Goal: Task Accomplishment & Management: Complete application form

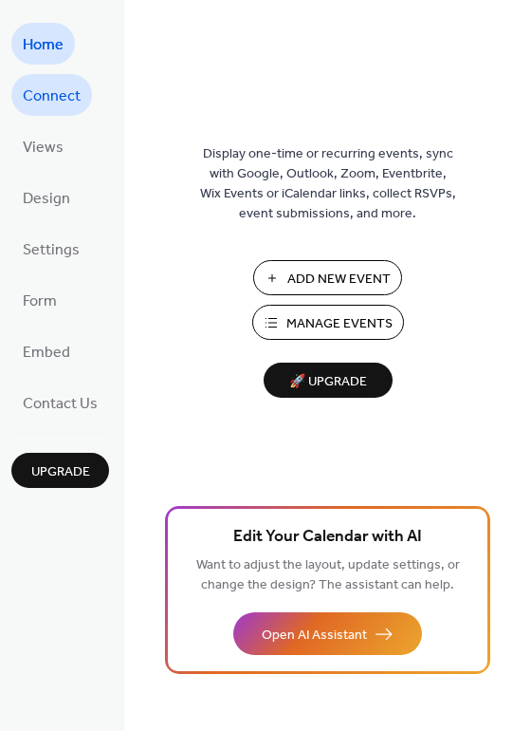
click at [64, 92] on span "Connect" at bounding box center [52, 97] width 58 height 30
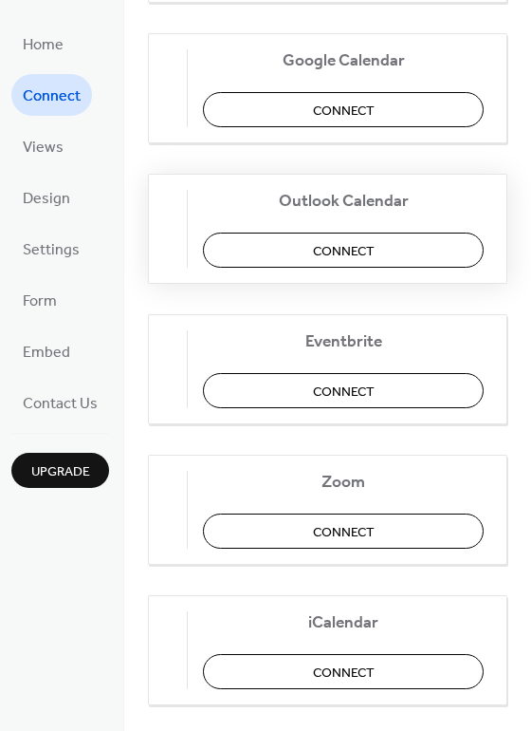
scroll to position [398, 0]
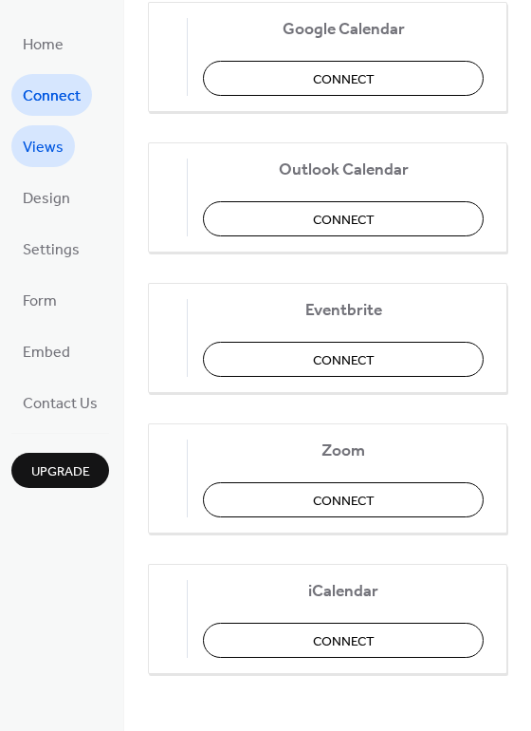
click at [61, 155] on span "Views" at bounding box center [43, 148] width 41 height 30
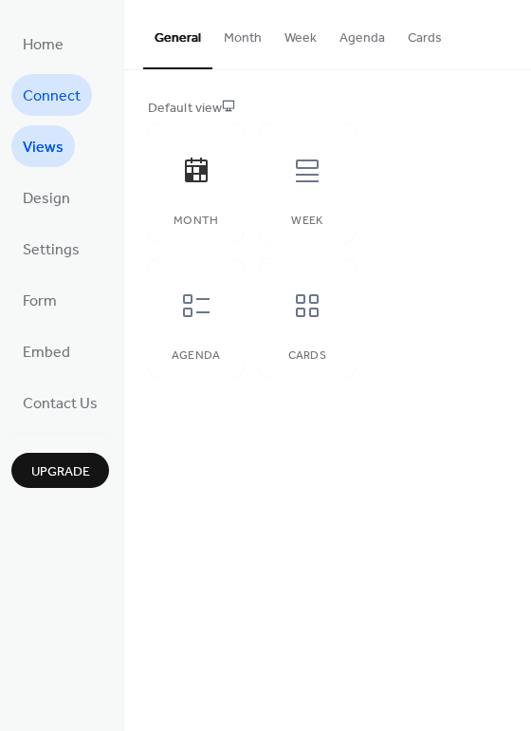
click at [57, 113] on link "Connect" at bounding box center [51, 95] width 81 height 42
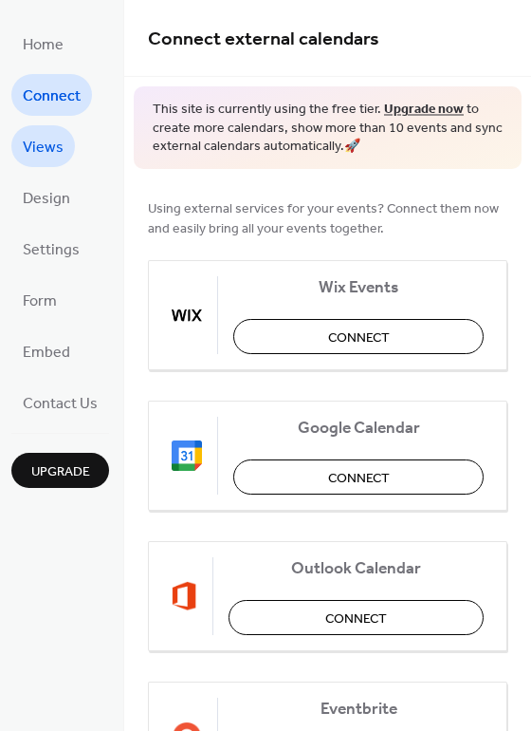
click at [48, 140] on span "Views" at bounding box center [43, 148] width 41 height 30
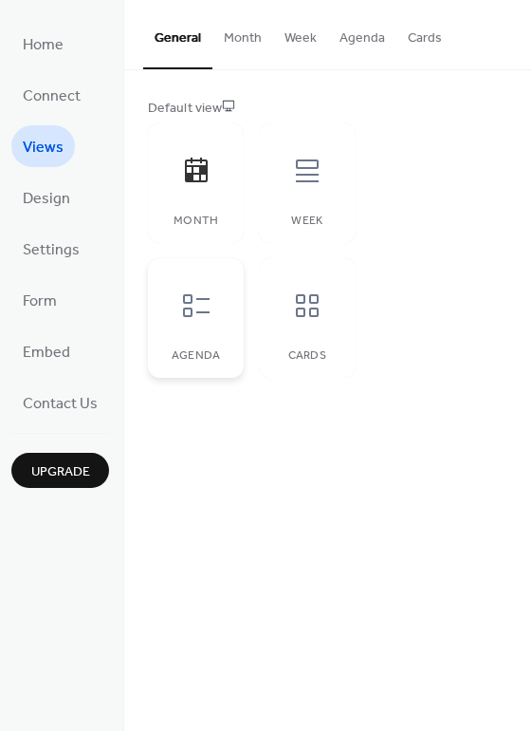
click at [181, 319] on icon at bounding box center [196, 305] width 30 height 30
click at [215, 193] on div at bounding box center [196, 170] width 57 height 57
click at [229, 41] on button "Month" at bounding box center [243, 33] width 61 height 67
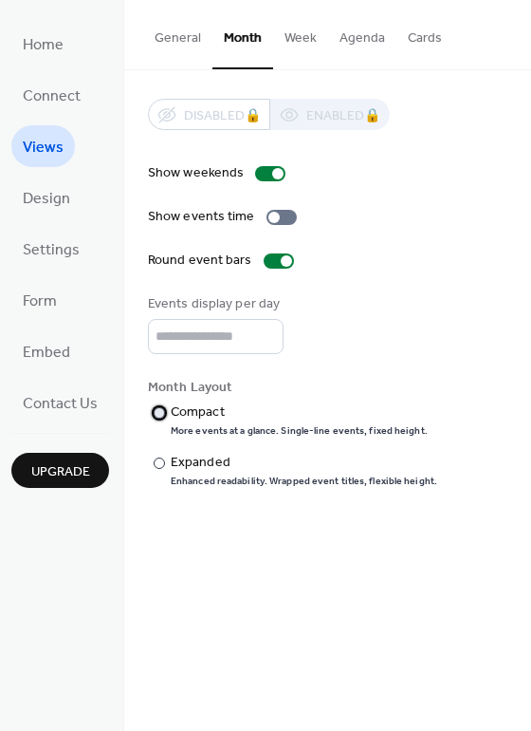
click at [184, 411] on div "Compact" at bounding box center [297, 412] width 253 height 20
click at [264, 334] on input "*" at bounding box center [216, 336] width 136 height 35
type input "*"
click at [265, 342] on input "*" at bounding box center [216, 336] width 136 height 35
click at [42, 208] on span "Design" at bounding box center [46, 199] width 47 height 30
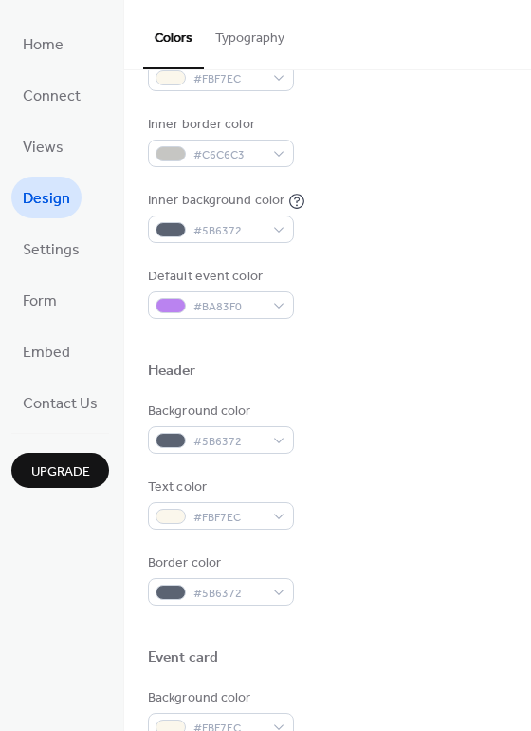
scroll to position [474, 0]
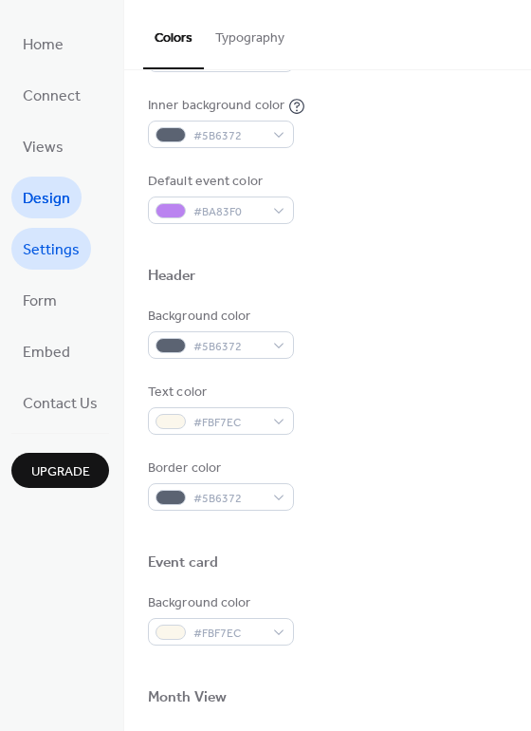
click at [55, 238] on span "Settings" at bounding box center [51, 250] width 57 height 30
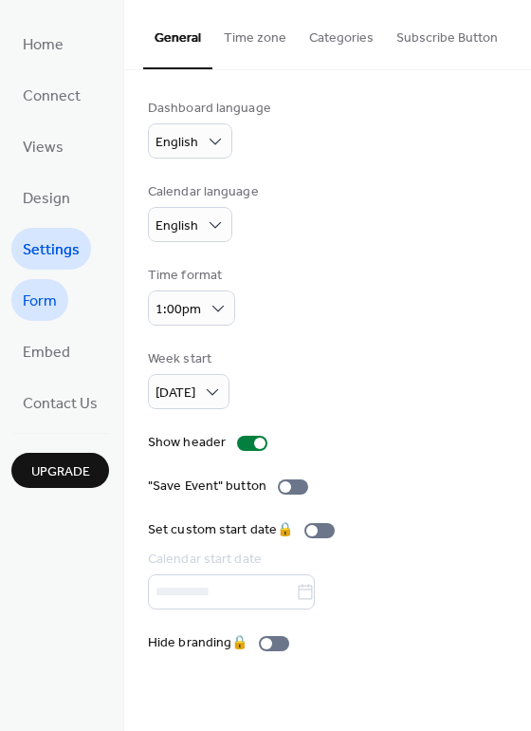
click at [53, 309] on span "Form" at bounding box center [40, 302] width 34 height 30
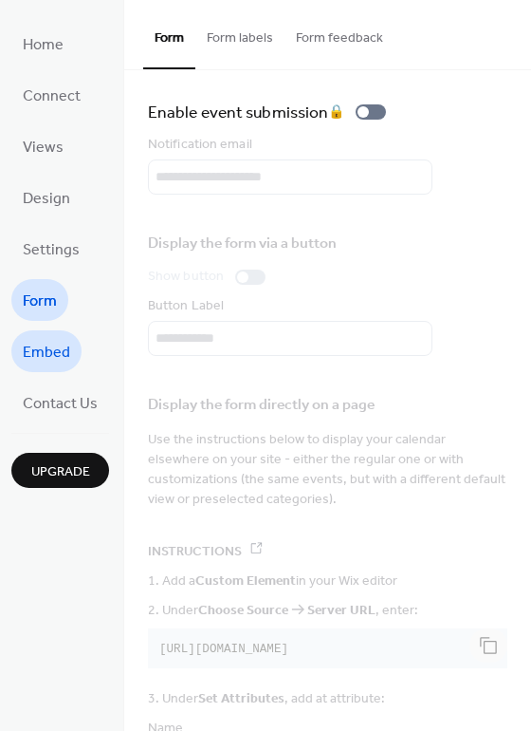
click at [57, 355] on span "Embed" at bounding box center [46, 353] width 47 height 30
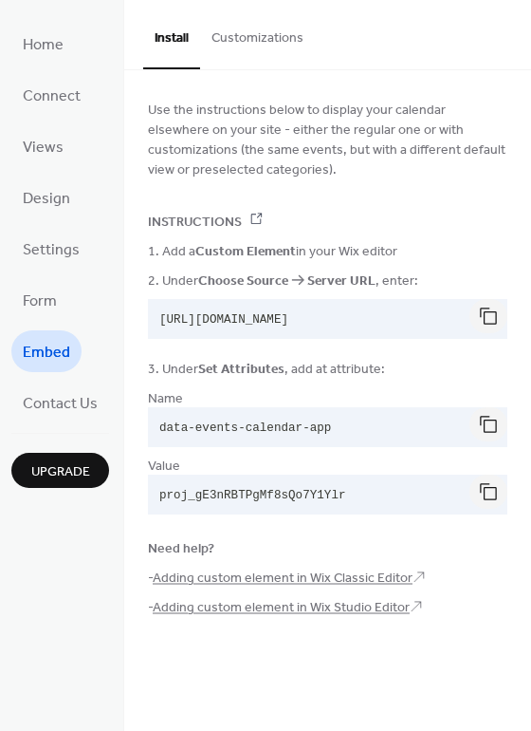
click at [61, 321] on ul "Home Connect Views Design Settings Form Embed Contact Us" at bounding box center [60, 223] width 98 height 400
click at [43, 310] on span "Form" at bounding box center [40, 302] width 34 height 30
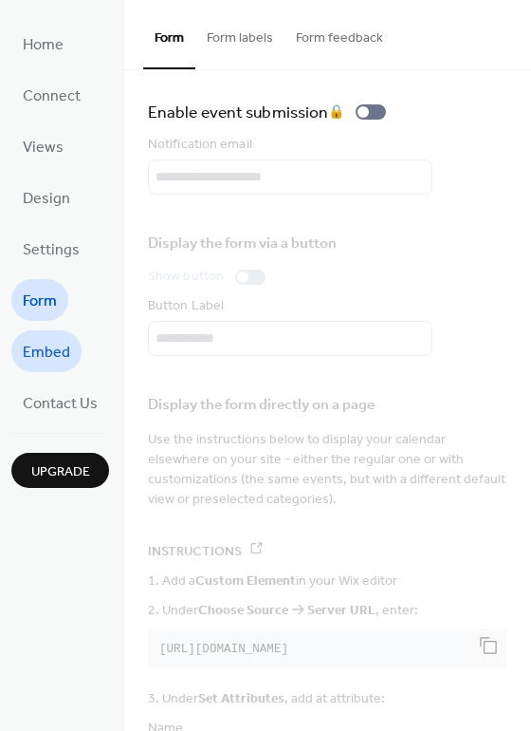
click at [65, 354] on span "Embed" at bounding box center [46, 353] width 47 height 30
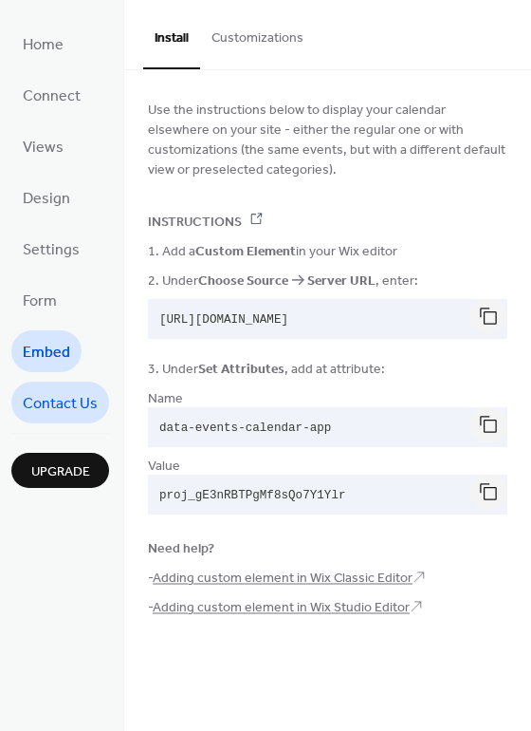
click at [65, 396] on span "Contact Us" at bounding box center [60, 404] width 75 height 30
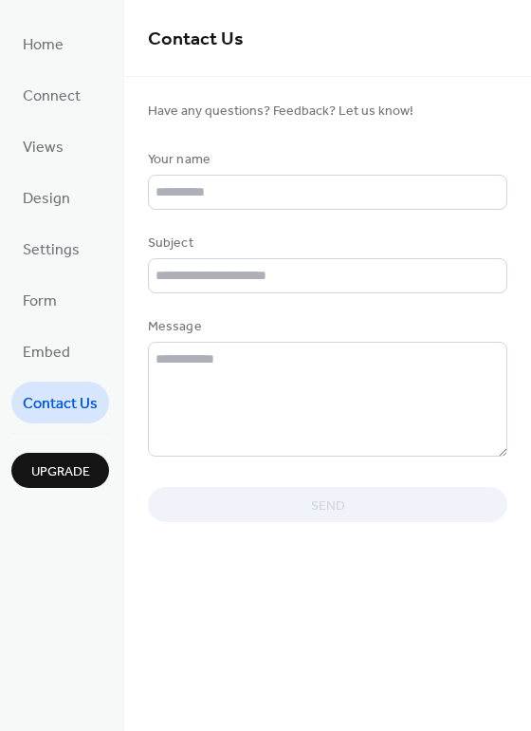
click at [39, 72] on ul "Home Connect Views Design Settings Form Embed Contact Us" at bounding box center [60, 223] width 98 height 400
click at [52, 48] on span "Home" at bounding box center [43, 45] width 41 height 30
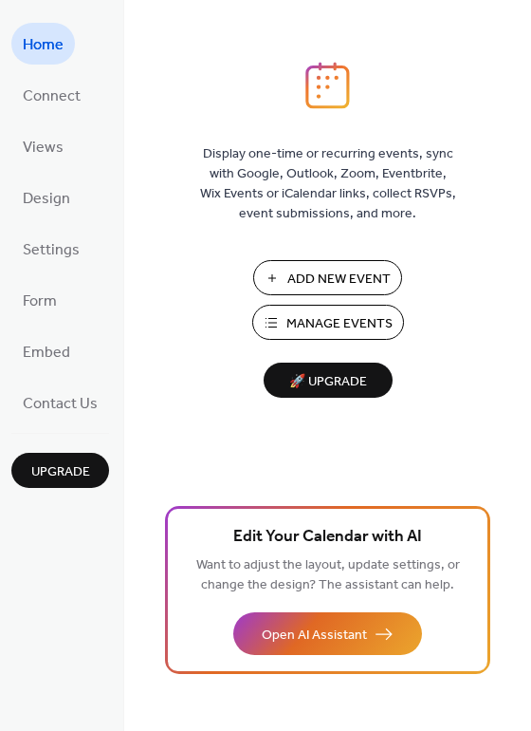
click at [327, 332] on span "Manage Events" at bounding box center [340, 324] width 106 height 20
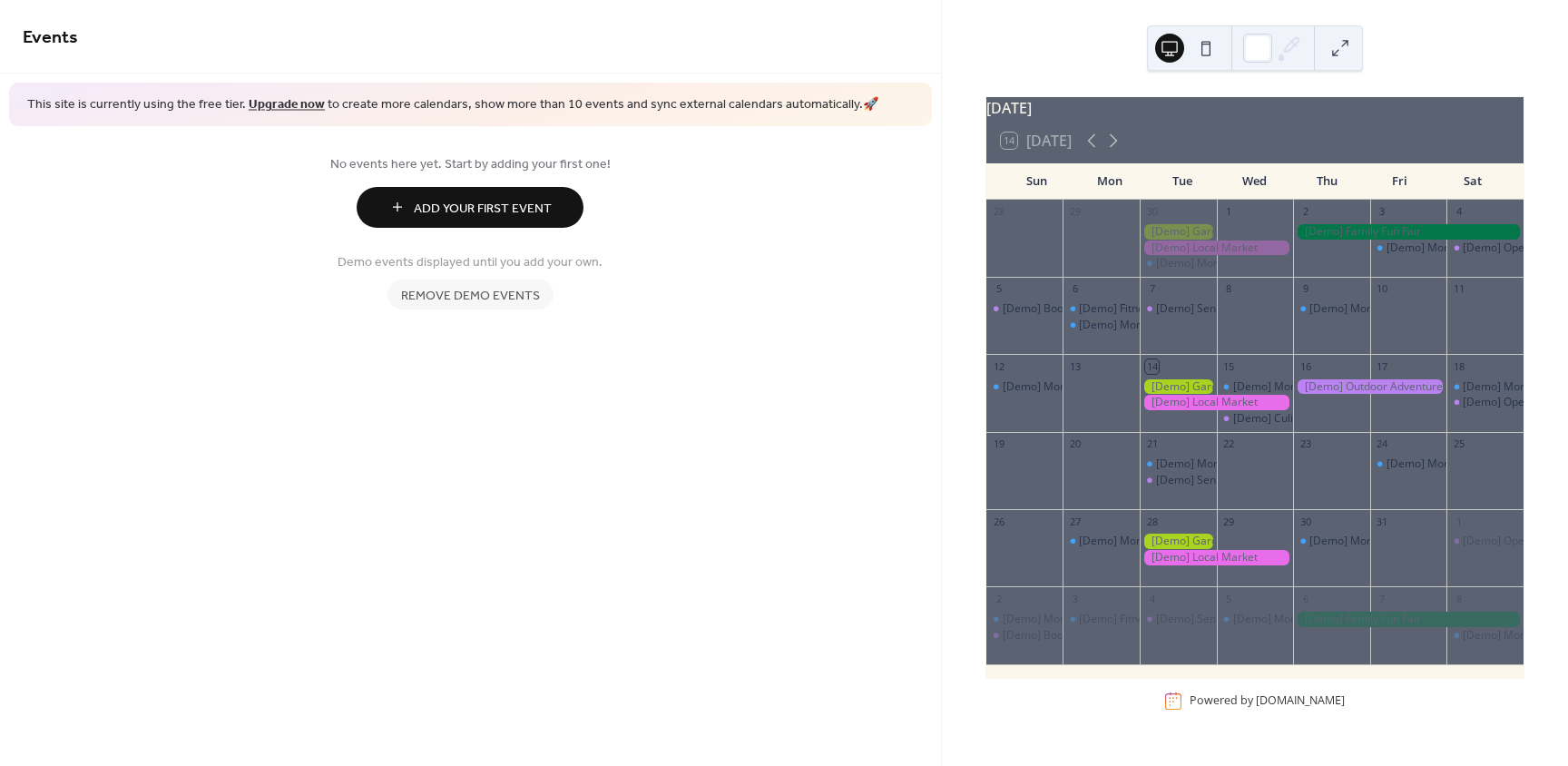
click at [488, 301] on span "Remove demo events" at bounding box center [470, 295] width 139 height 19
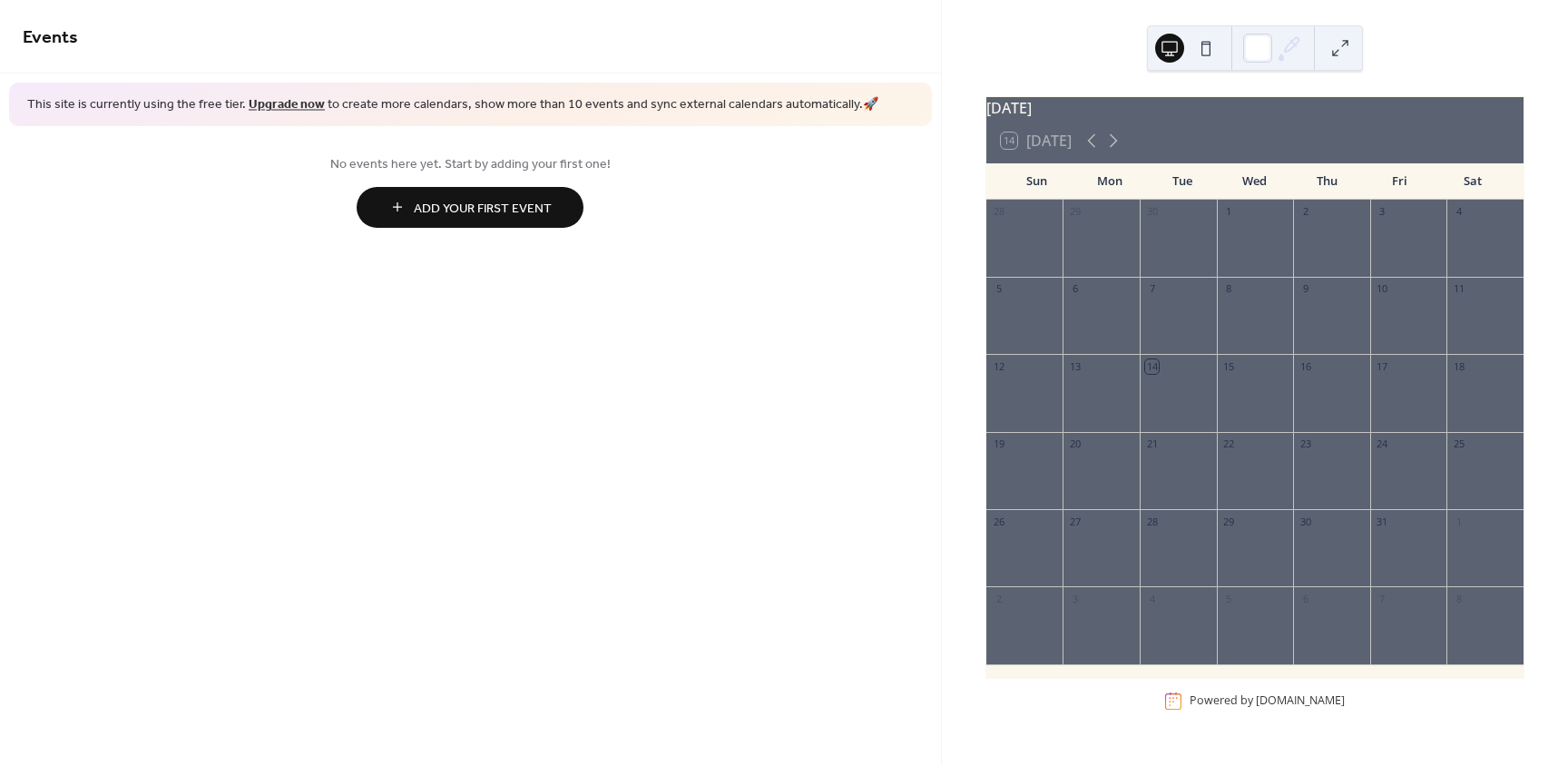
click at [600, 321] on div "Events This site is currently using the free tier. Upgrade now to create more c…" at bounding box center [471, 383] width 941 height 766
click at [1202, 48] on button at bounding box center [1206, 48] width 29 height 29
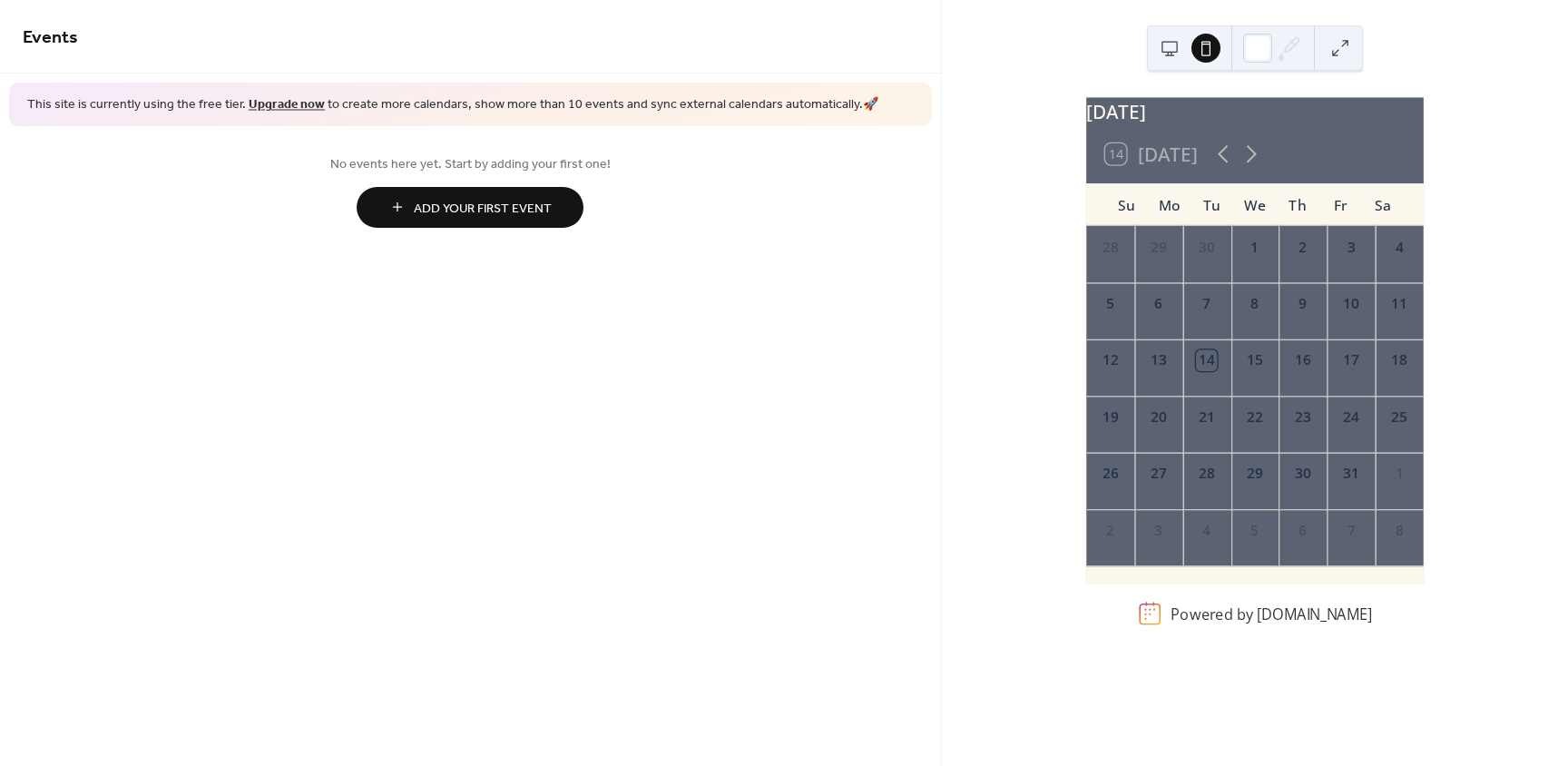
click at [1169, 55] on button at bounding box center [1170, 48] width 29 height 29
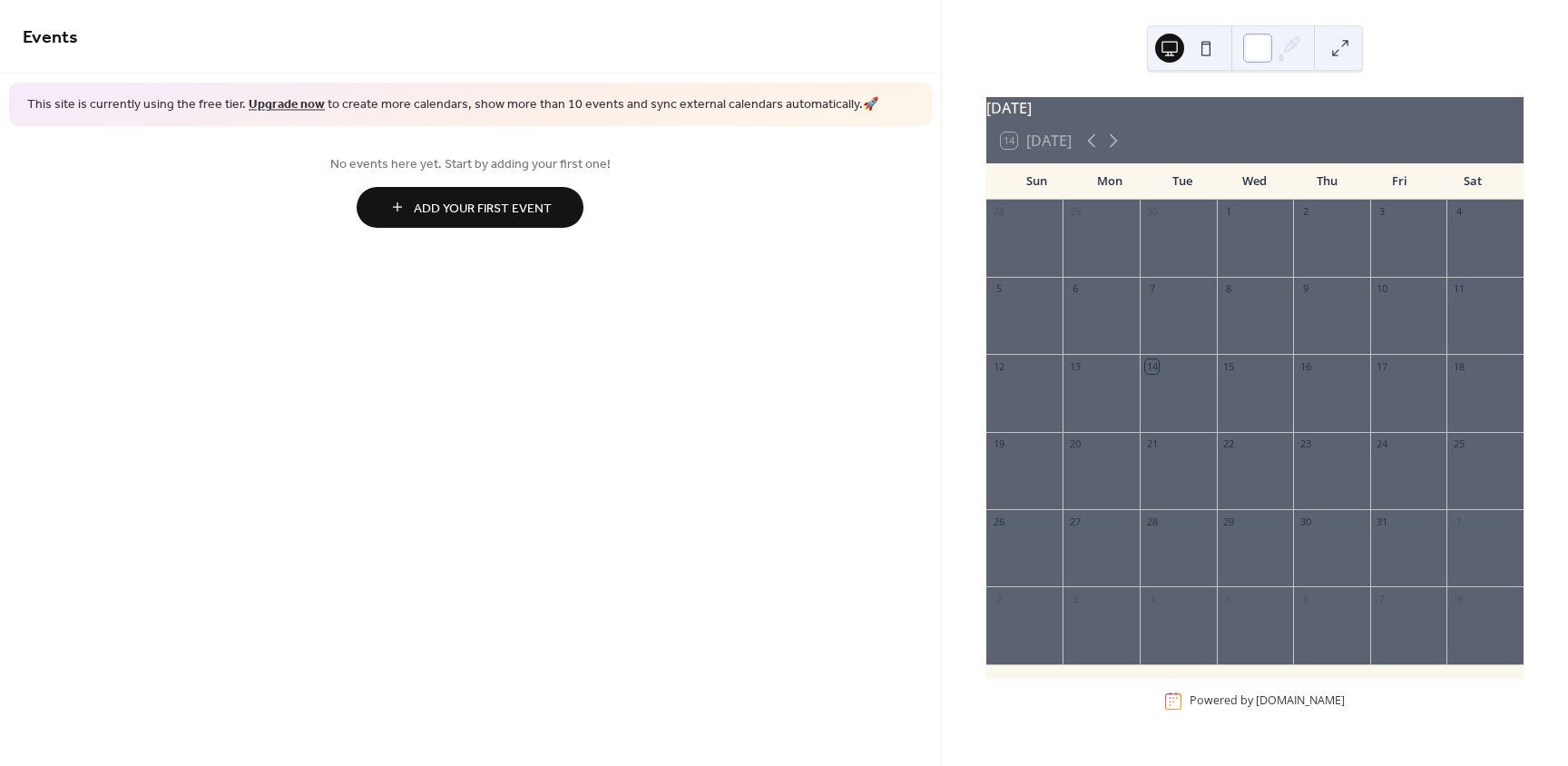
click at [1260, 52] on div at bounding box center [1258, 48] width 29 height 29
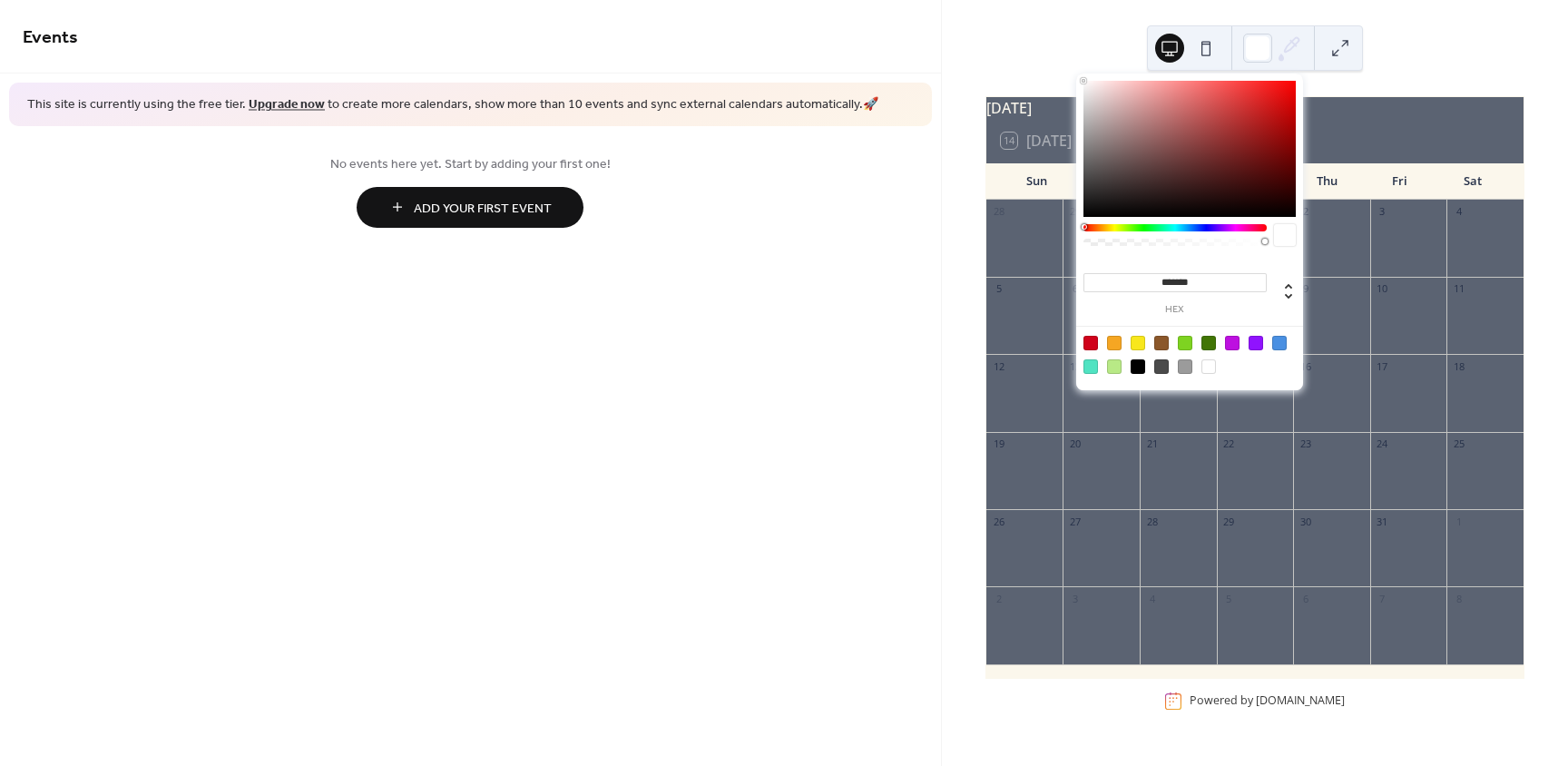
click at [755, 196] on link "Add Your First Event" at bounding box center [471, 207] width 895 height 41
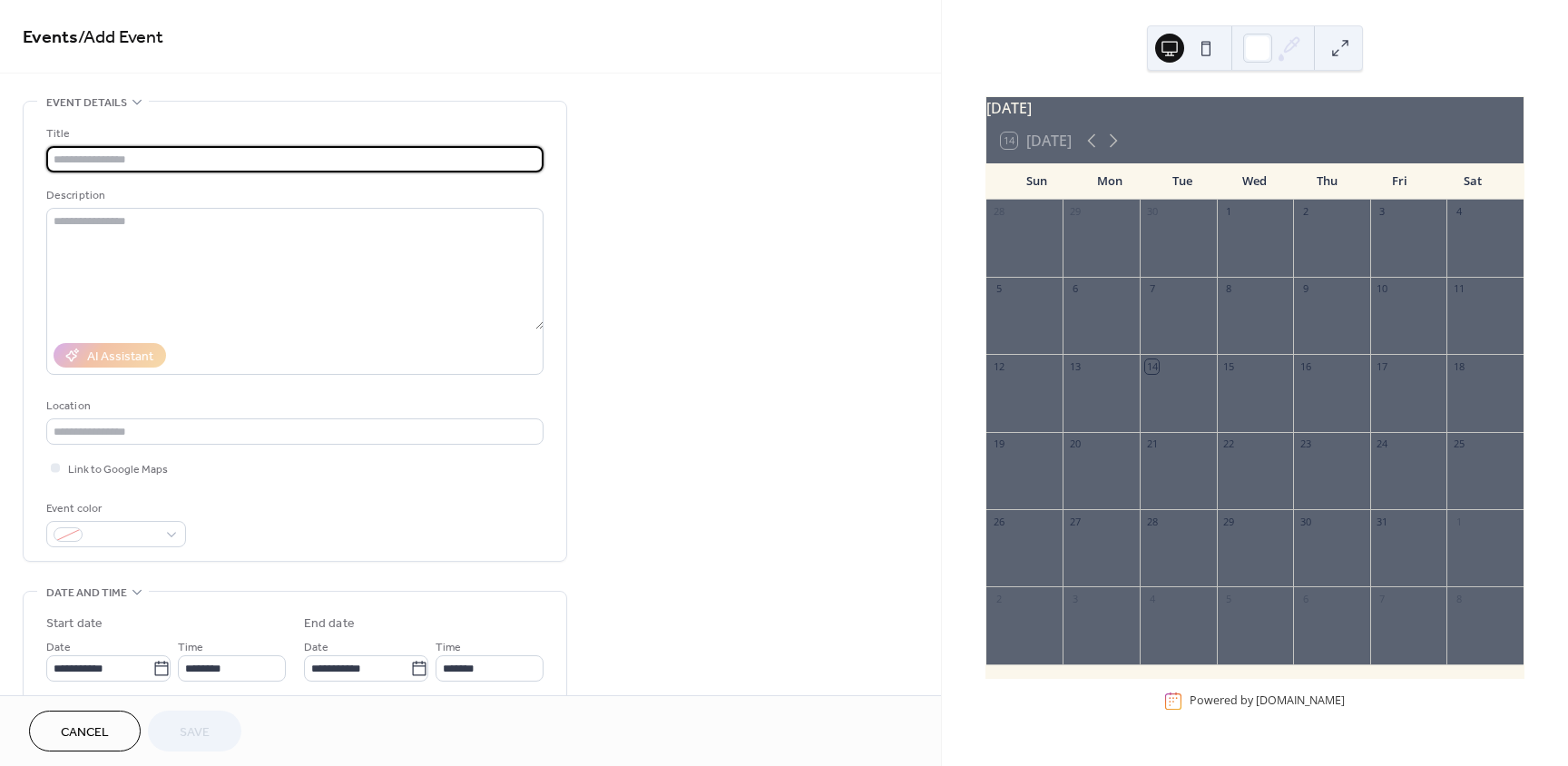
click at [1104, 119] on div "October 2025" at bounding box center [1255, 108] width 538 height 22
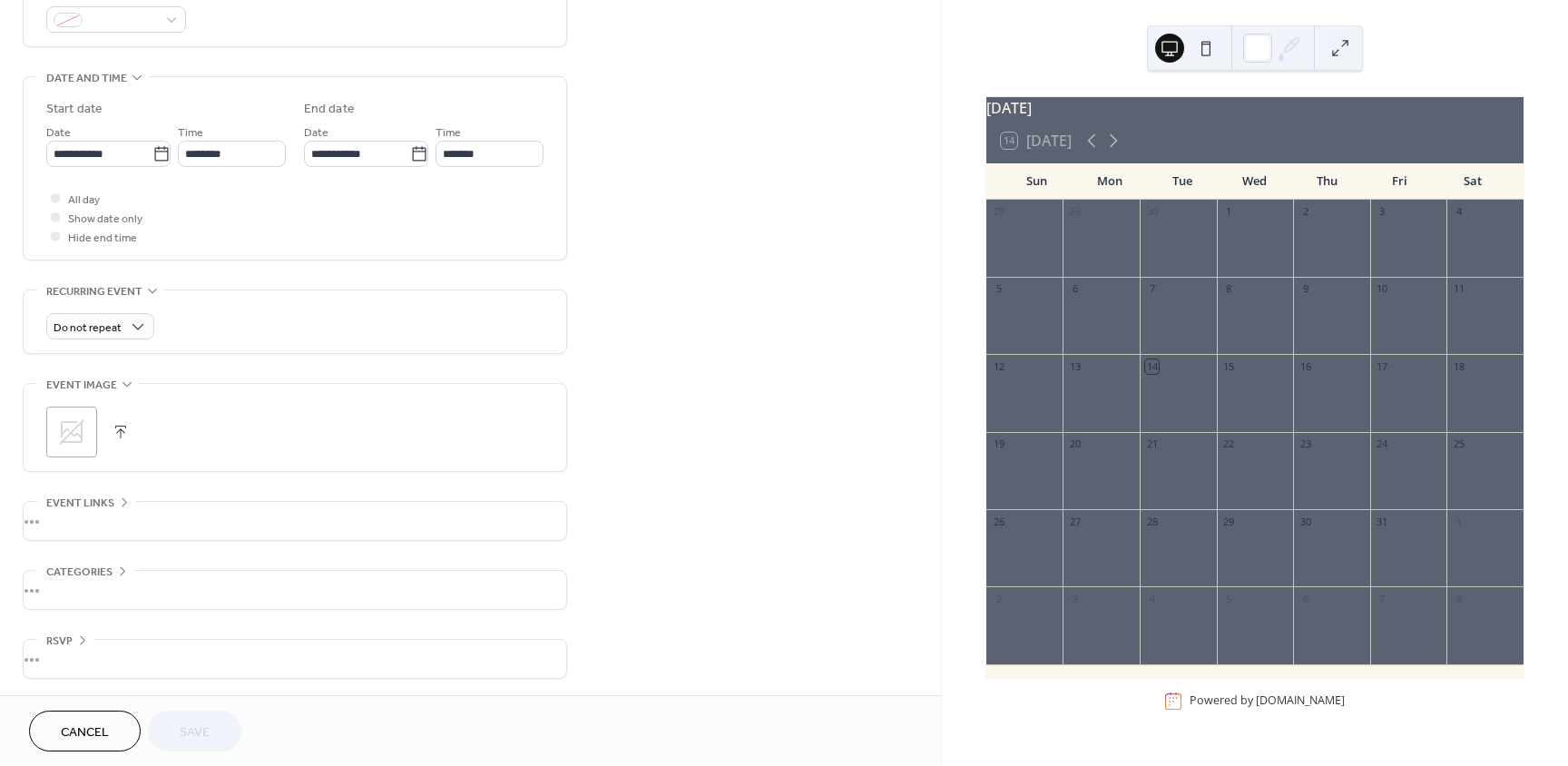
scroll to position [516, 0]
click at [118, 499] on div "Event links URL Text to display Open in new tab •••" at bounding box center [295, 519] width 544 height 40
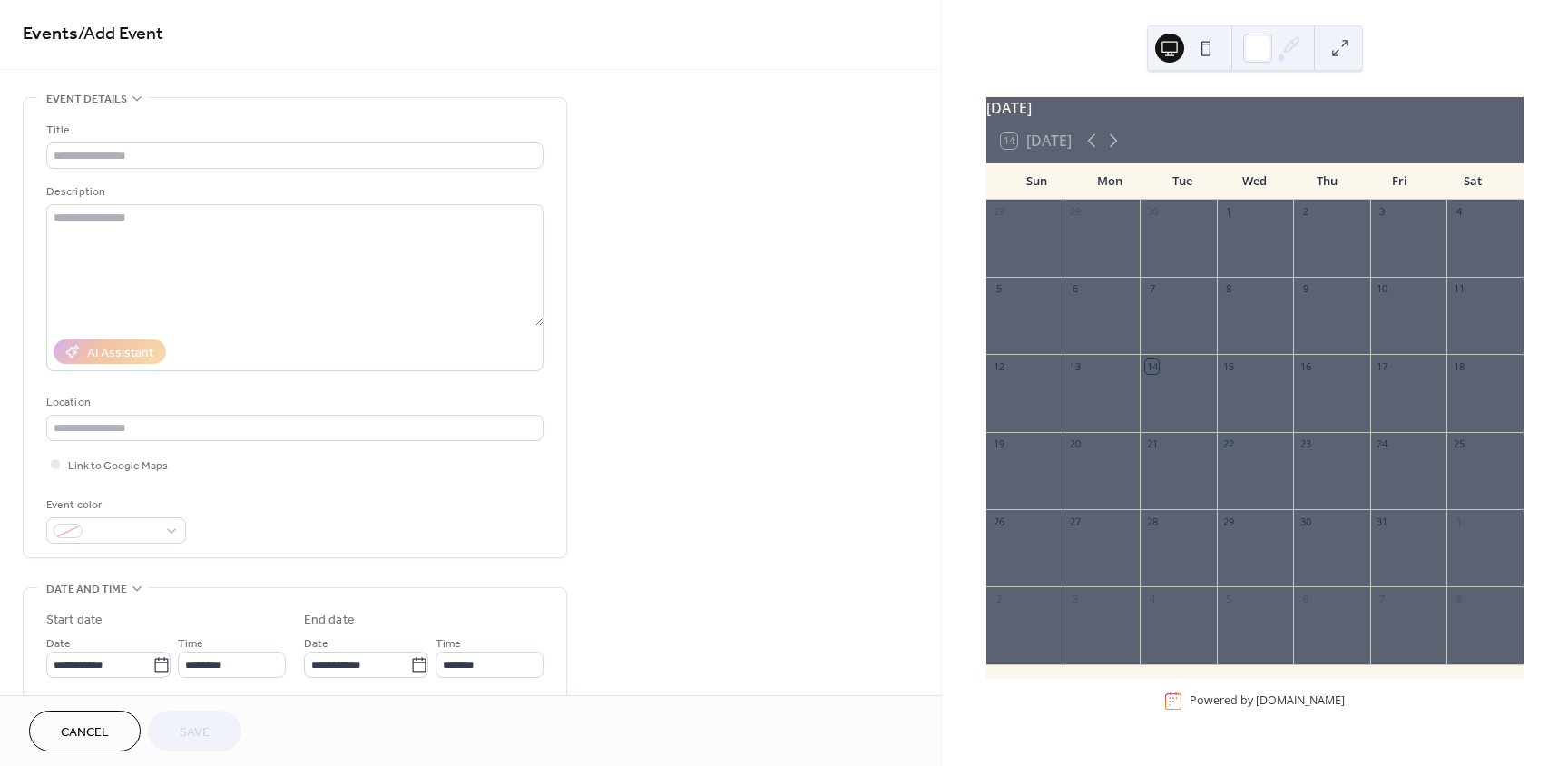
scroll to position [0, 0]
